Goal: Task Accomplishment & Management: Manage account settings

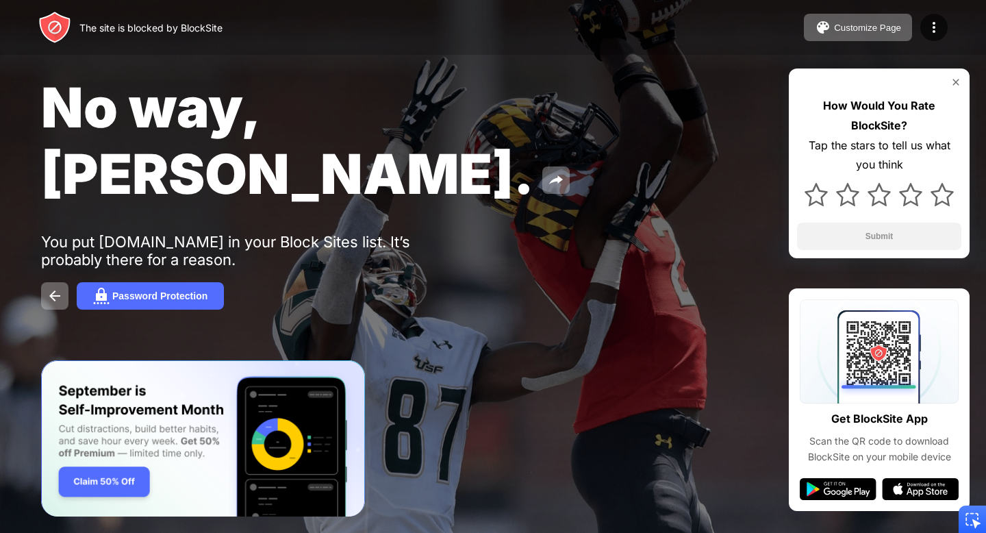
click at [807, 68] on div "How Would You Rate BlockSite? Tap the stars to tell us what you think Submit" at bounding box center [879, 163] width 181 height 190
click at [842, 11] on div "The site is blocked by BlockSite Customize Page Edit Block List Redirect Custom…" at bounding box center [493, 27] width 986 height 55
click at [843, 23] on div "Customize Page" at bounding box center [867, 28] width 67 height 10
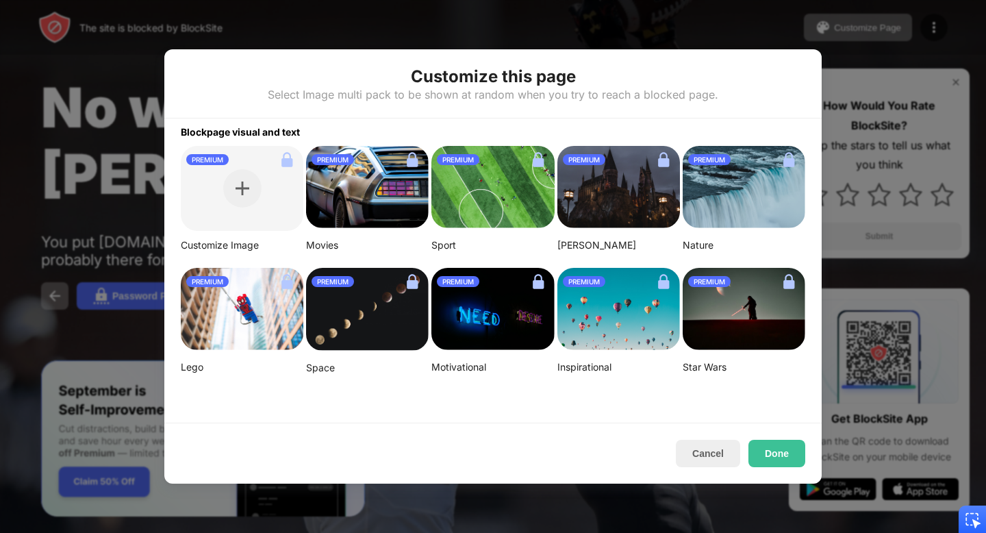
click at [850, 57] on div at bounding box center [493, 266] width 986 height 533
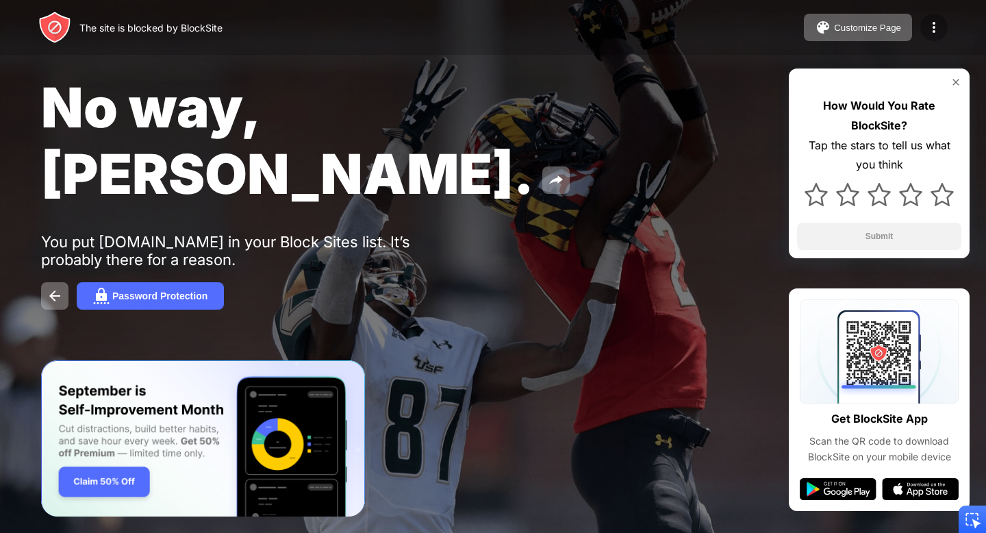
click at [936, 27] on img at bounding box center [934, 27] width 16 height 16
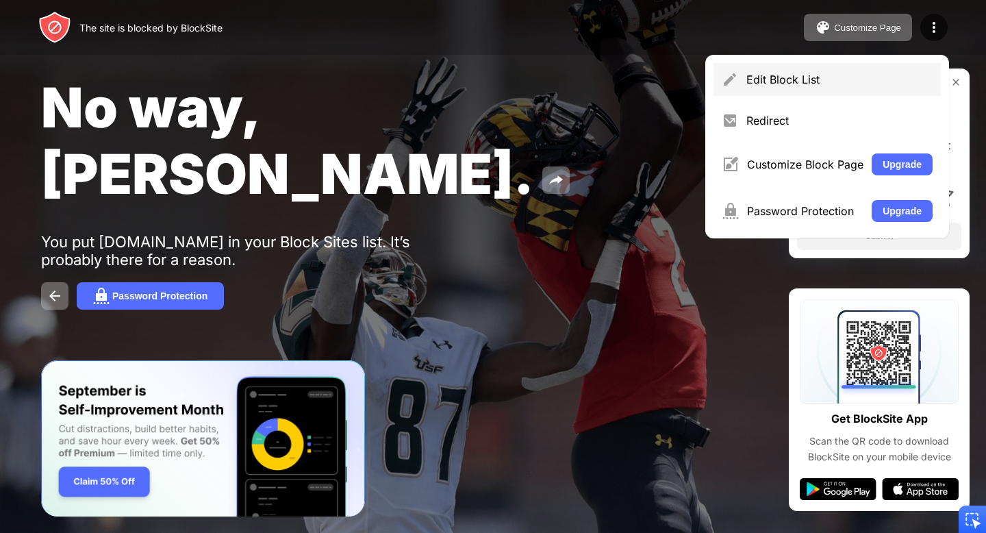
click at [857, 79] on div "Edit Block List" at bounding box center [839, 80] width 186 height 14
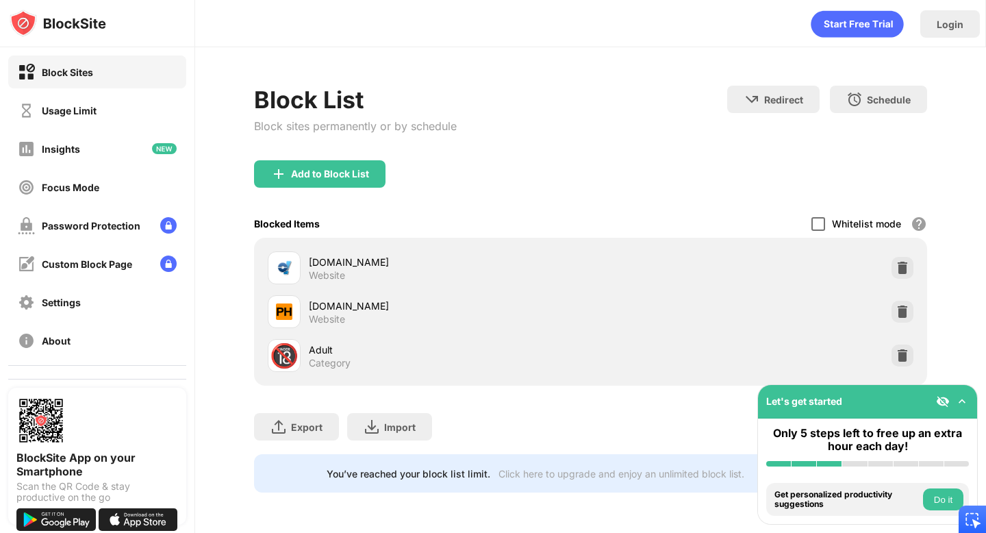
click at [812, 217] on div at bounding box center [818, 224] width 14 height 14
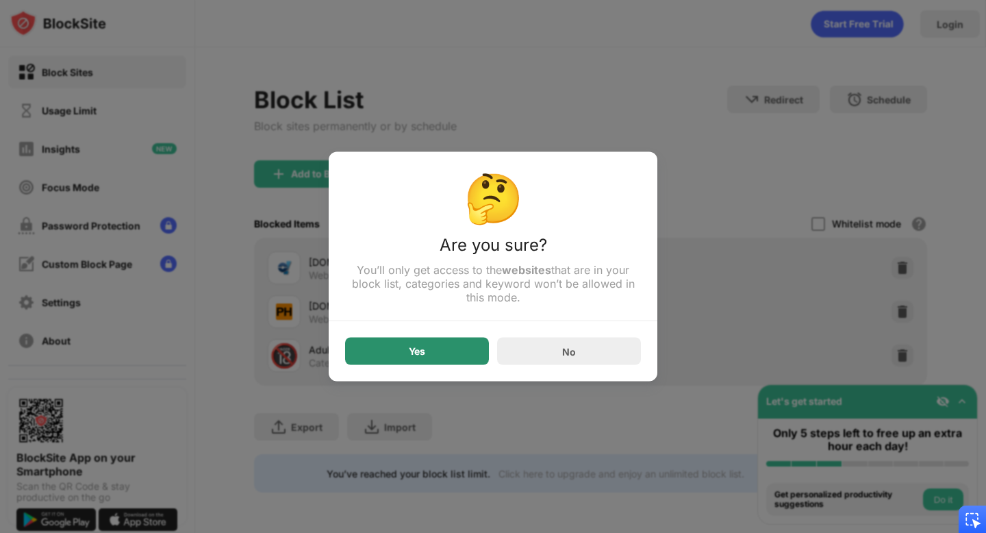
click at [444, 349] on div "Yes" at bounding box center [417, 351] width 144 height 27
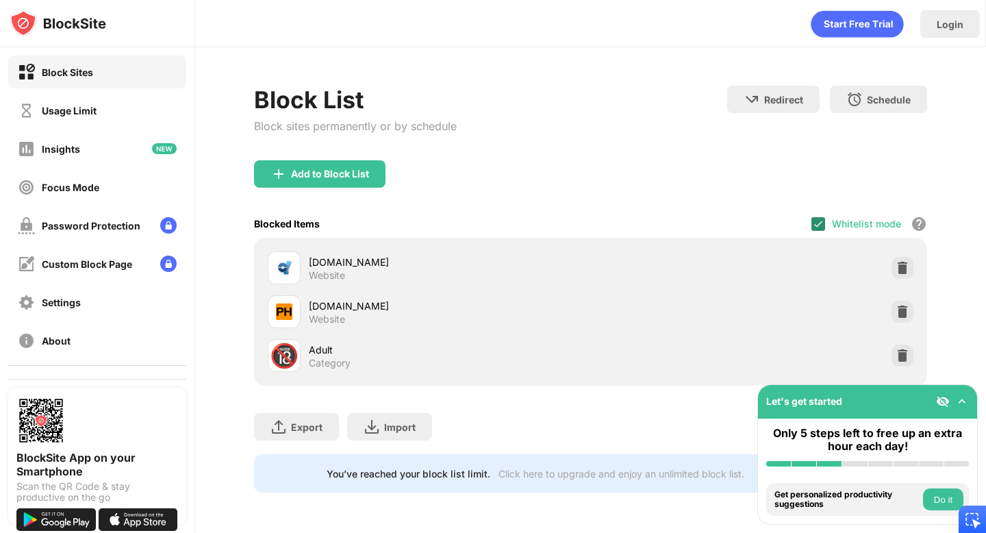
click at [821, 224] on img at bounding box center [818, 223] width 11 height 11
